Goal: Task Accomplishment & Management: Manage account settings

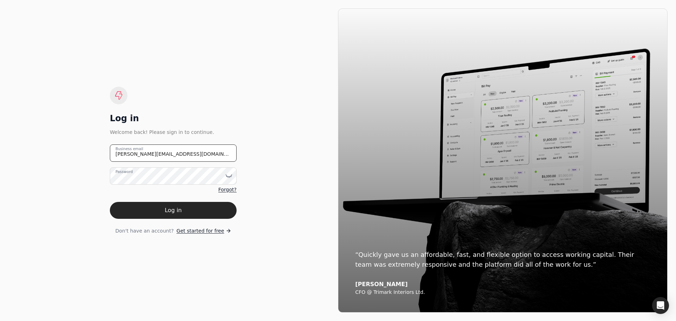
drag, startPoint x: 186, startPoint y: 154, endPoint x: 65, endPoint y: 152, distance: 120.1
click at [66, 152] on div "Log in Welcome back! Please sign in to continue. [PERSON_NAME][EMAIL_ADDRESS][D…" at bounding box center [173, 160] width 330 height 304
type email "[EMAIL_ADDRESS][DOMAIN_NAME]"
click at [230, 174] on icon at bounding box center [228, 175] width 7 height 7
click at [75, 240] on div "Log in Welcome back! Please sign in to continue. [EMAIL_ADDRESS][DOMAIN_NAME] B…" at bounding box center [173, 160] width 330 height 304
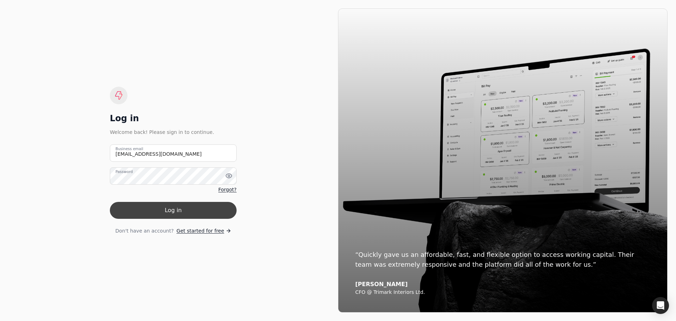
click at [177, 214] on button "Log in" at bounding box center [173, 210] width 127 height 17
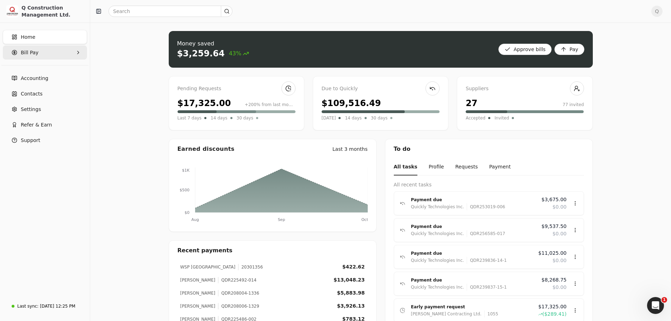
click at [77, 52] on icon "button" at bounding box center [78, 53] width 6 height 6
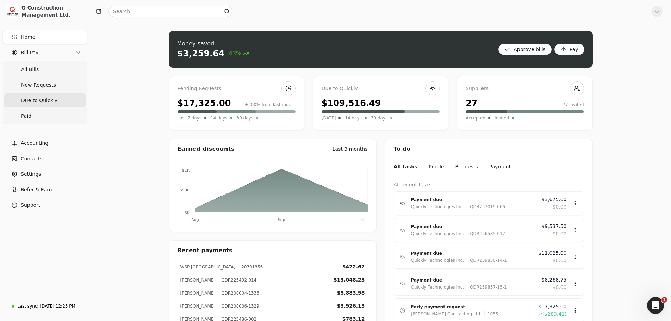
click at [44, 102] on span "Due to Quickly" at bounding box center [39, 100] width 36 height 7
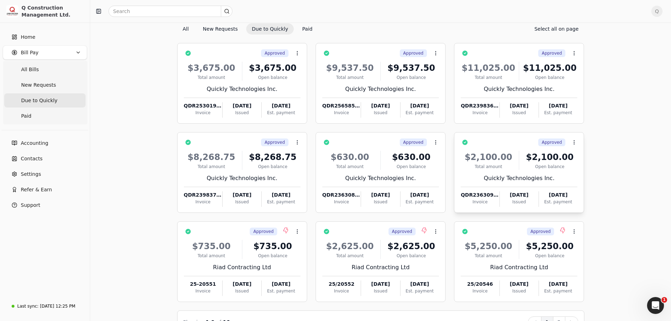
scroll to position [48, 0]
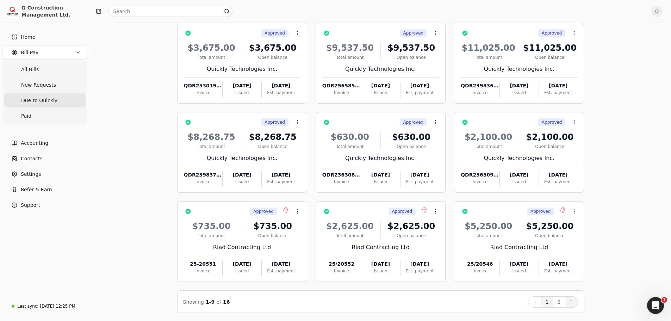
click at [569, 302] on icon at bounding box center [571, 302] width 6 height 6
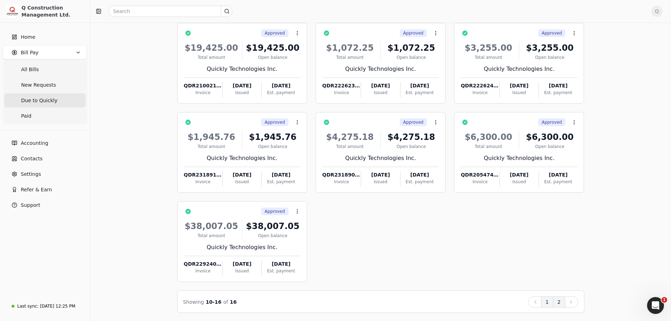
click at [548, 304] on button "1" at bounding box center [547, 301] width 12 height 11
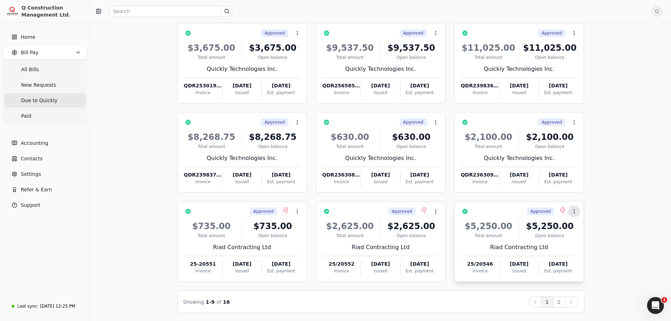
click at [573, 212] on icon at bounding box center [574, 211] width 6 height 6
click at [607, 193] on div "Bill Pay Selected items: 0 All New Requests Due to Quickly Paid Select all on p…" at bounding box center [381, 148] width 564 height 330
click at [570, 301] on icon at bounding box center [571, 302] width 6 height 6
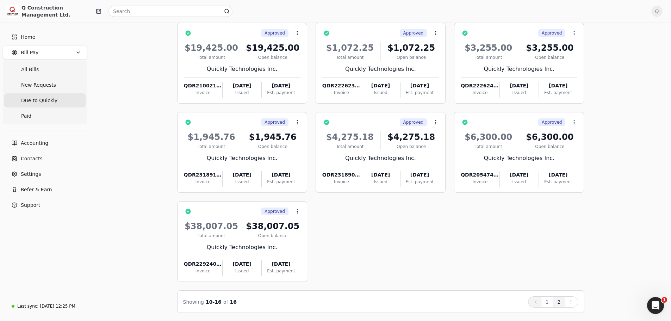
click at [537, 303] on icon at bounding box center [535, 302] width 6 height 6
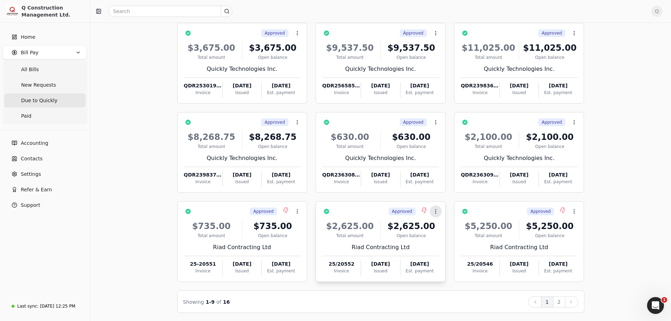
click at [433, 210] on icon at bounding box center [436, 211] width 6 height 6
click at [297, 212] on icon at bounding box center [297, 211] width 6 height 6
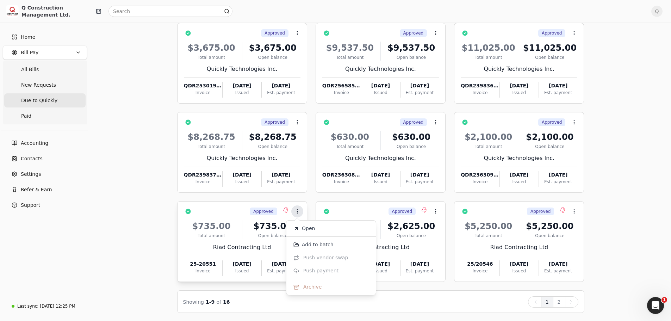
click at [297, 212] on icon at bounding box center [297, 211] width 6 height 6
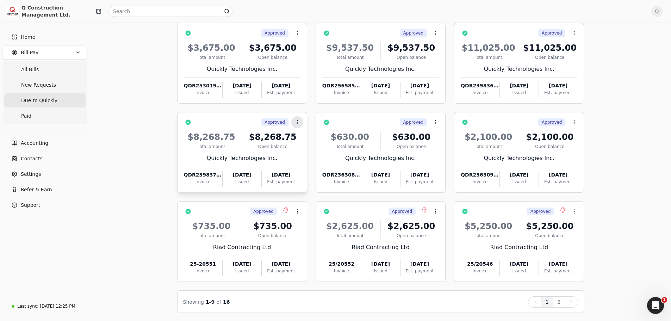
click at [296, 120] on icon at bounding box center [297, 122] width 6 height 6
click at [436, 123] on icon at bounding box center [436, 122] width 6 height 6
click at [576, 122] on icon at bounding box center [574, 122] width 6 height 6
click at [623, 83] on div "Bill Pay Selected items: 0 All New Requests Due to Quickly Paid Select all on p…" at bounding box center [381, 148] width 564 height 330
click at [30, 70] on span "All Bills" at bounding box center [30, 69] width 18 height 7
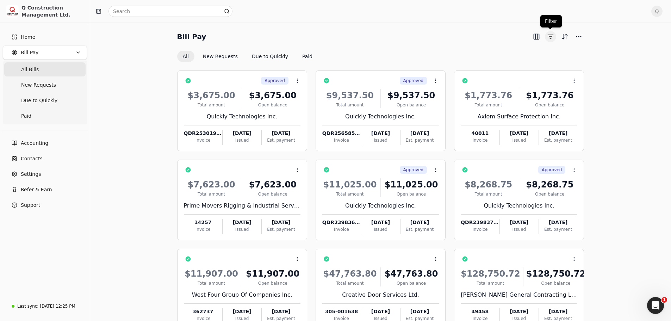
click at [551, 38] on button "button" at bounding box center [550, 36] width 11 height 11
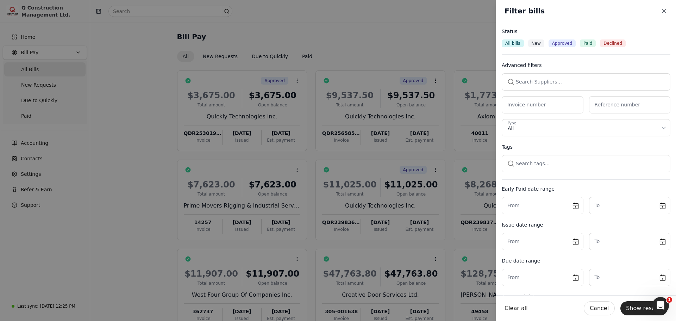
click at [530, 85] on button "button" at bounding box center [586, 81] width 169 height 17
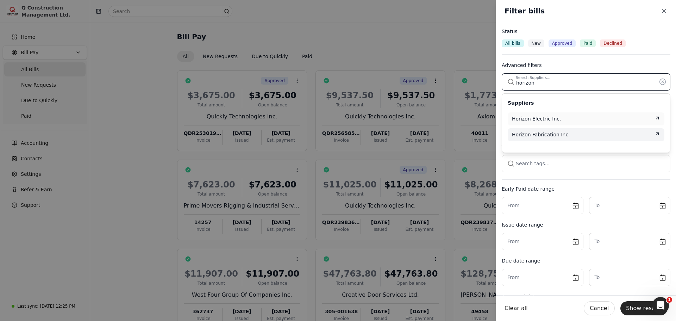
type input "horizon"
click at [535, 135] on span "Horizon Fabrication Inc." at bounding box center [541, 134] width 58 height 7
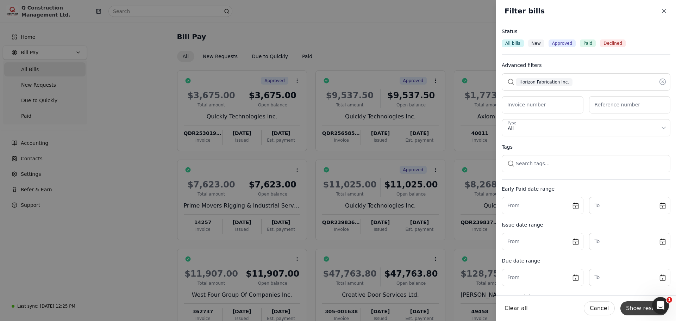
click at [632, 308] on button "Show results" at bounding box center [643, 308] width 47 height 14
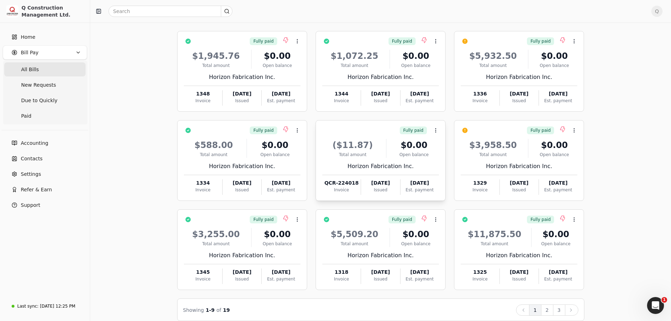
scroll to position [49, 0]
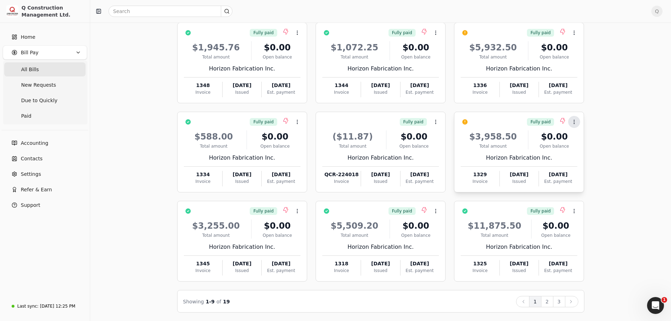
click at [575, 122] on icon at bounding box center [574, 122] width 6 height 6
click at [583, 154] on span "Push payment" at bounding box center [596, 155] width 35 height 7
click at [573, 32] on icon at bounding box center [574, 33] width 6 height 6
click at [586, 66] on span "Push payment" at bounding box center [596, 66] width 35 height 7
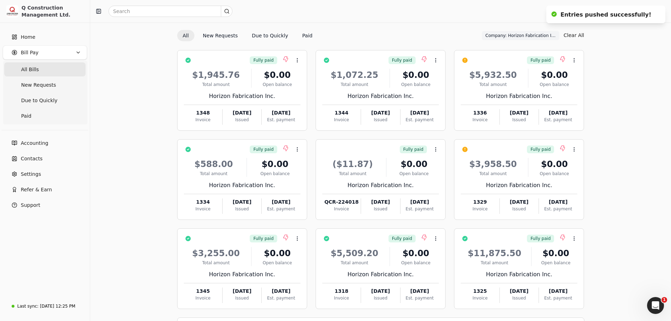
scroll to position [0, 0]
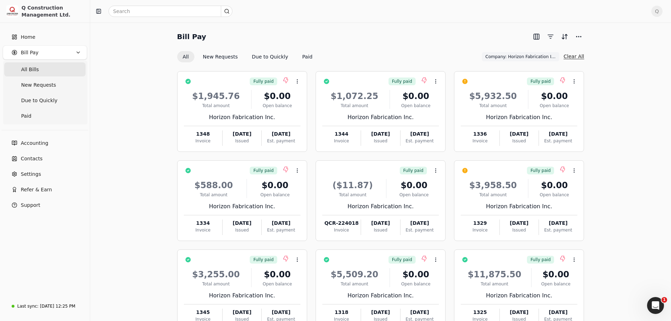
click at [576, 57] on button "Clear All" at bounding box center [573, 56] width 20 height 11
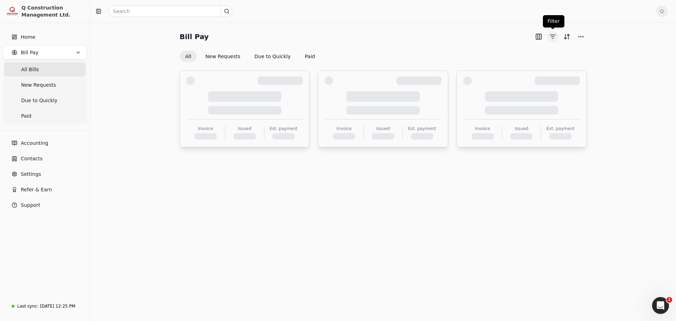
click at [554, 36] on button "button" at bounding box center [552, 36] width 11 height 11
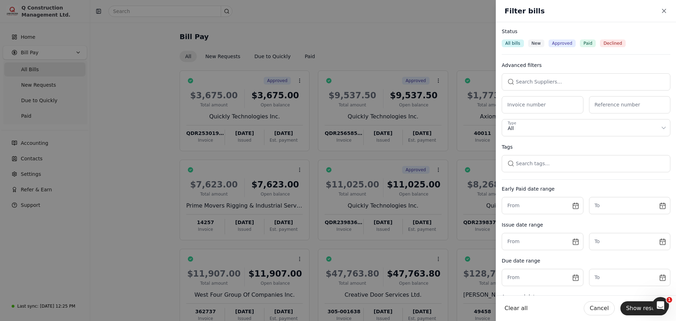
click at [529, 79] on button "button" at bounding box center [586, 81] width 169 height 17
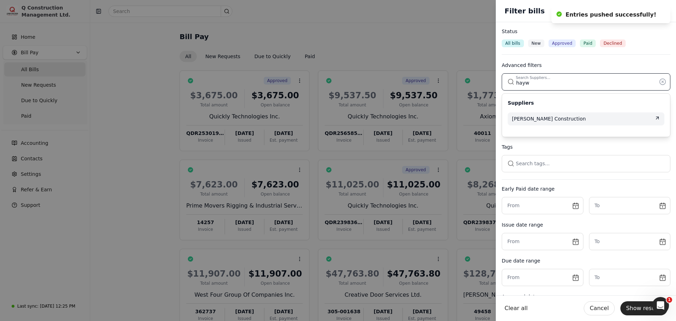
type input "hayw"
click at [550, 117] on span "[PERSON_NAME] Construction" at bounding box center [549, 118] width 74 height 7
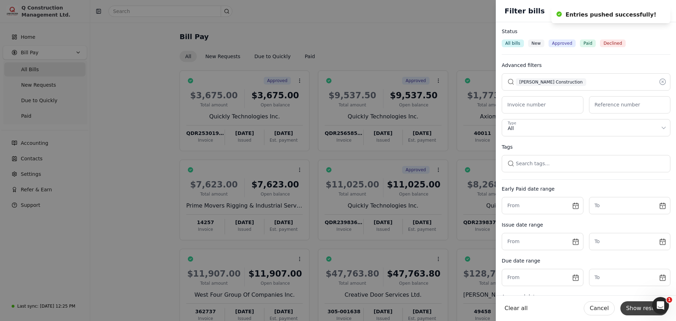
click at [642, 309] on button "Show results" at bounding box center [643, 308] width 47 height 14
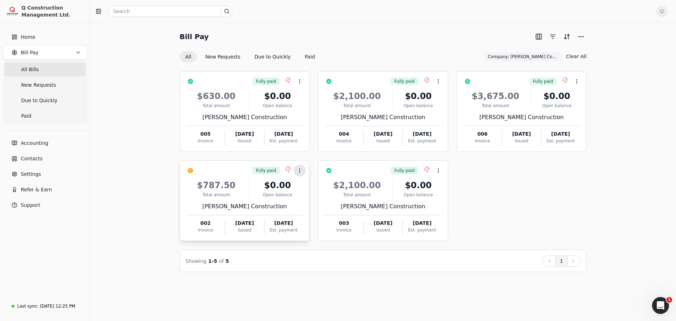
click at [298, 171] on icon at bounding box center [300, 171] width 6 height 6
click at [314, 204] on span "Push payment" at bounding box center [321, 203] width 35 height 7
click at [149, 11] on input "text" at bounding box center [170, 11] width 124 height 11
click at [579, 58] on button "Clear All" at bounding box center [576, 56] width 20 height 11
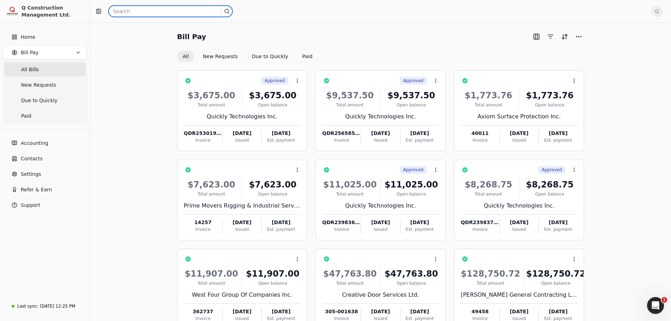
click at [138, 13] on input "text" at bounding box center [170, 11] width 124 height 11
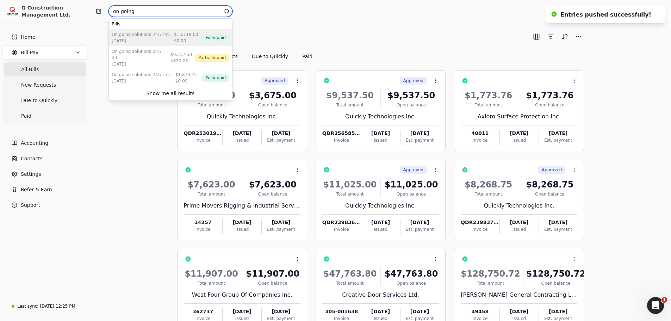
type input "on going"
click at [145, 36] on div "On Going Solutions 24/7 Ltd." at bounding box center [141, 34] width 58 height 6
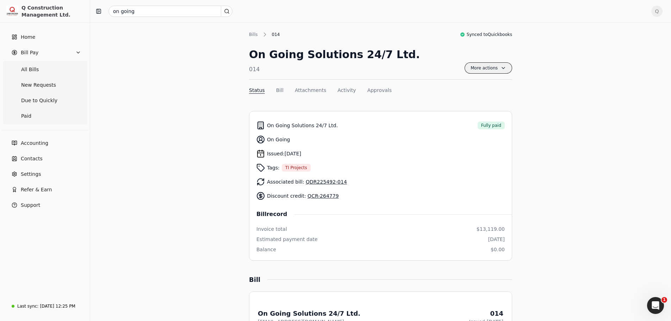
click at [503, 67] on span "More actions" at bounding box center [488, 67] width 48 height 11
click at [276, 90] on button "Bill" at bounding box center [279, 90] width 7 height 7
click at [25, 70] on span "All Bills" at bounding box center [30, 69] width 18 height 7
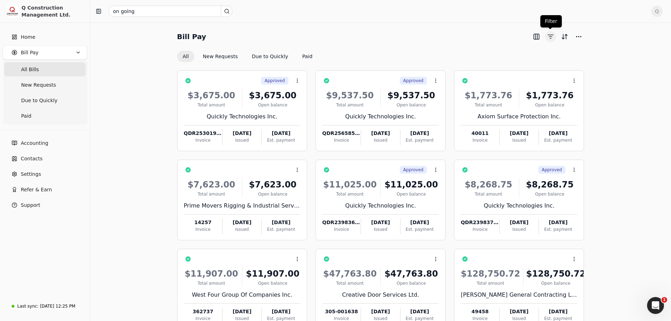
click at [551, 33] on button "button" at bounding box center [550, 36] width 11 height 11
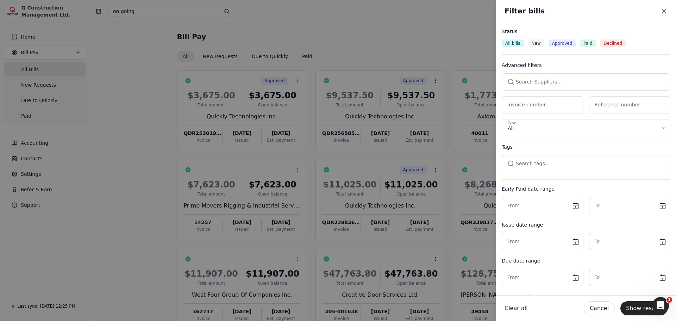
click at [526, 82] on button "button" at bounding box center [586, 81] width 169 height 17
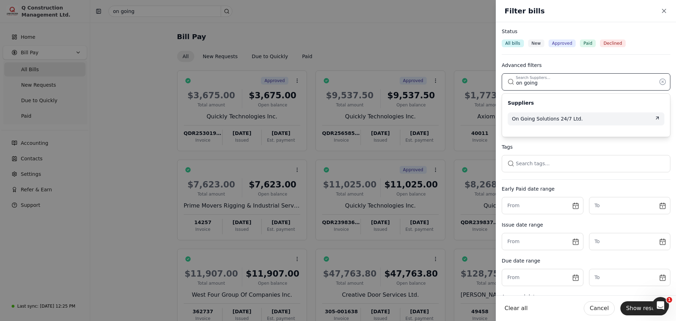
type input "on going"
click at [542, 117] on span "On Going Solutions 24/7 Ltd." at bounding box center [547, 118] width 71 height 7
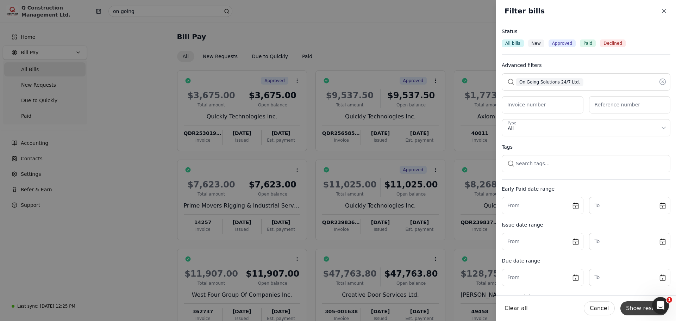
click at [637, 308] on button "Show results" at bounding box center [643, 308] width 47 height 14
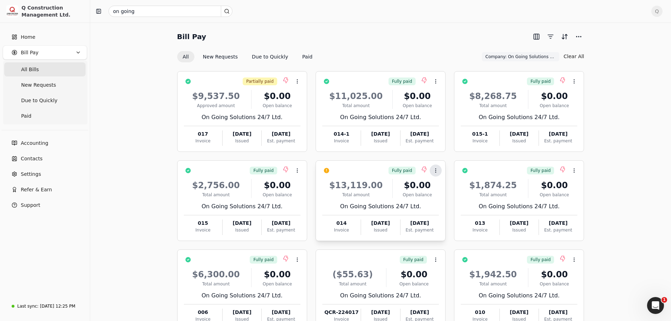
click at [436, 171] on icon at bounding box center [436, 171] width 6 height 6
click at [454, 204] on span "Push payment" at bounding box center [457, 203] width 35 height 7
click at [574, 168] on icon at bounding box center [574, 171] width 6 height 6
click at [300, 170] on icon at bounding box center [297, 171] width 6 height 6
click at [623, 148] on div "Bill Pay All New Requests Due to Quickly Paid Company: On Going Solutions 24/7 …" at bounding box center [381, 196] width 564 height 330
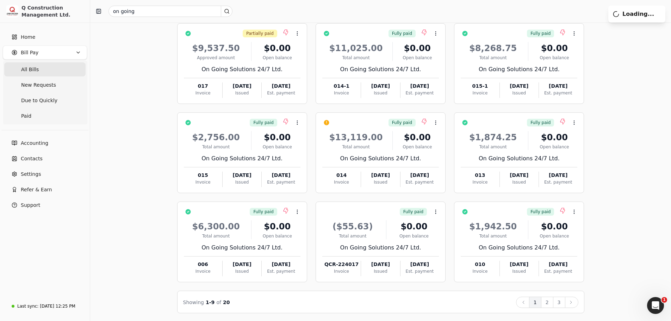
scroll to position [49, 0]
click at [435, 213] on icon at bounding box center [436, 211] width 6 height 6
click at [642, 180] on div "Bill Pay All New Requests Due to Quickly Paid Company: On Going Solutions 24/7 …" at bounding box center [381, 147] width 564 height 330
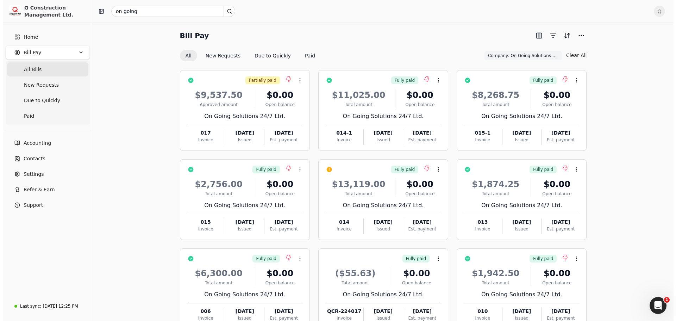
scroll to position [0, 0]
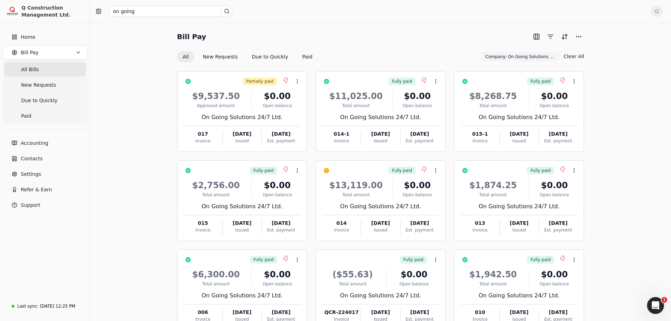
drag, startPoint x: 619, startPoint y: 19, endPoint x: 604, endPoint y: 35, distance: 22.2
click at [662, 14] on span "Q" at bounding box center [656, 11] width 11 height 11
click at [612, 56] on span "Sign Out" at bounding box center [613, 59] width 21 height 7
